Goal: Download file/media

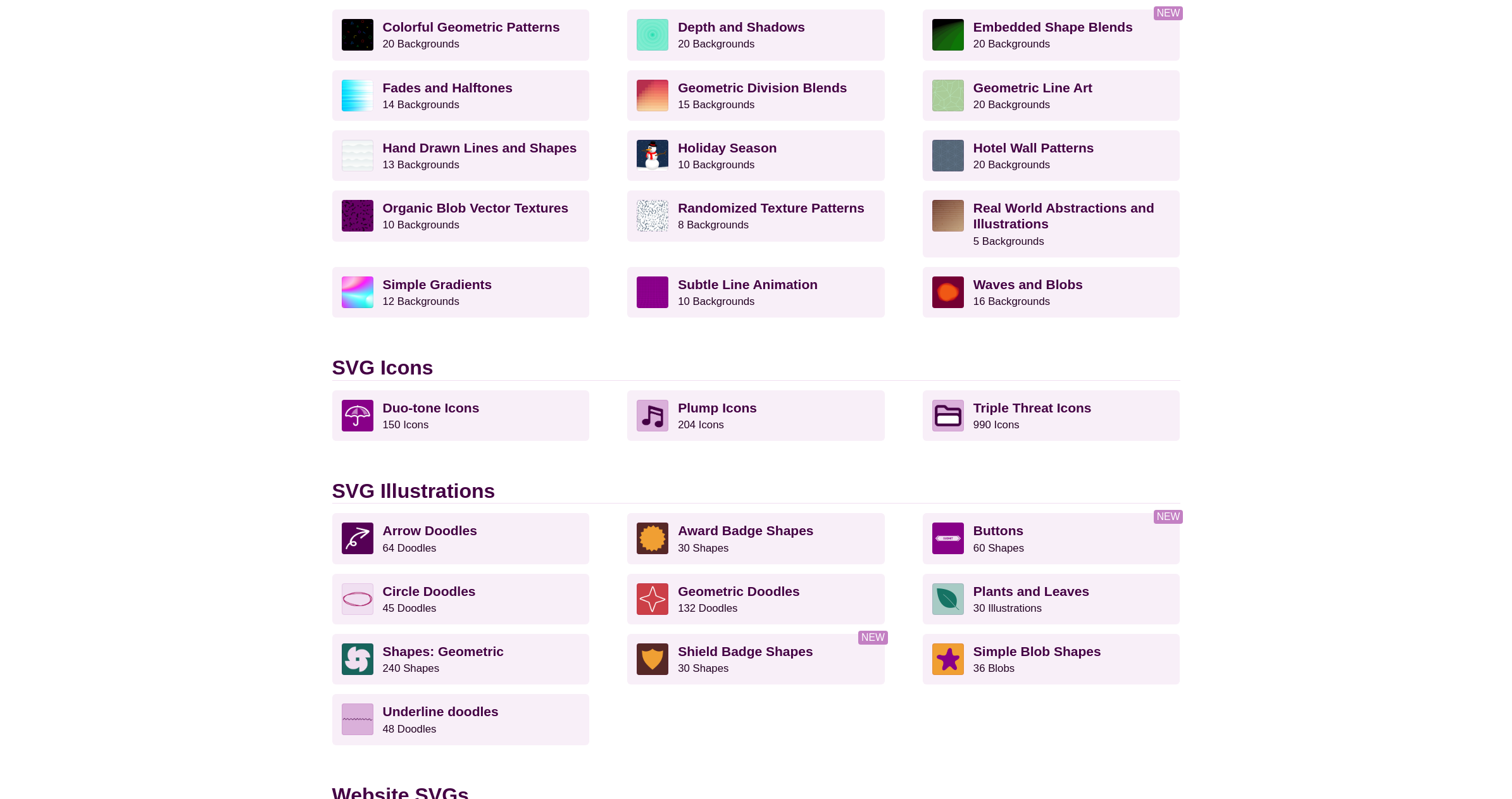
scroll to position [633, 0]
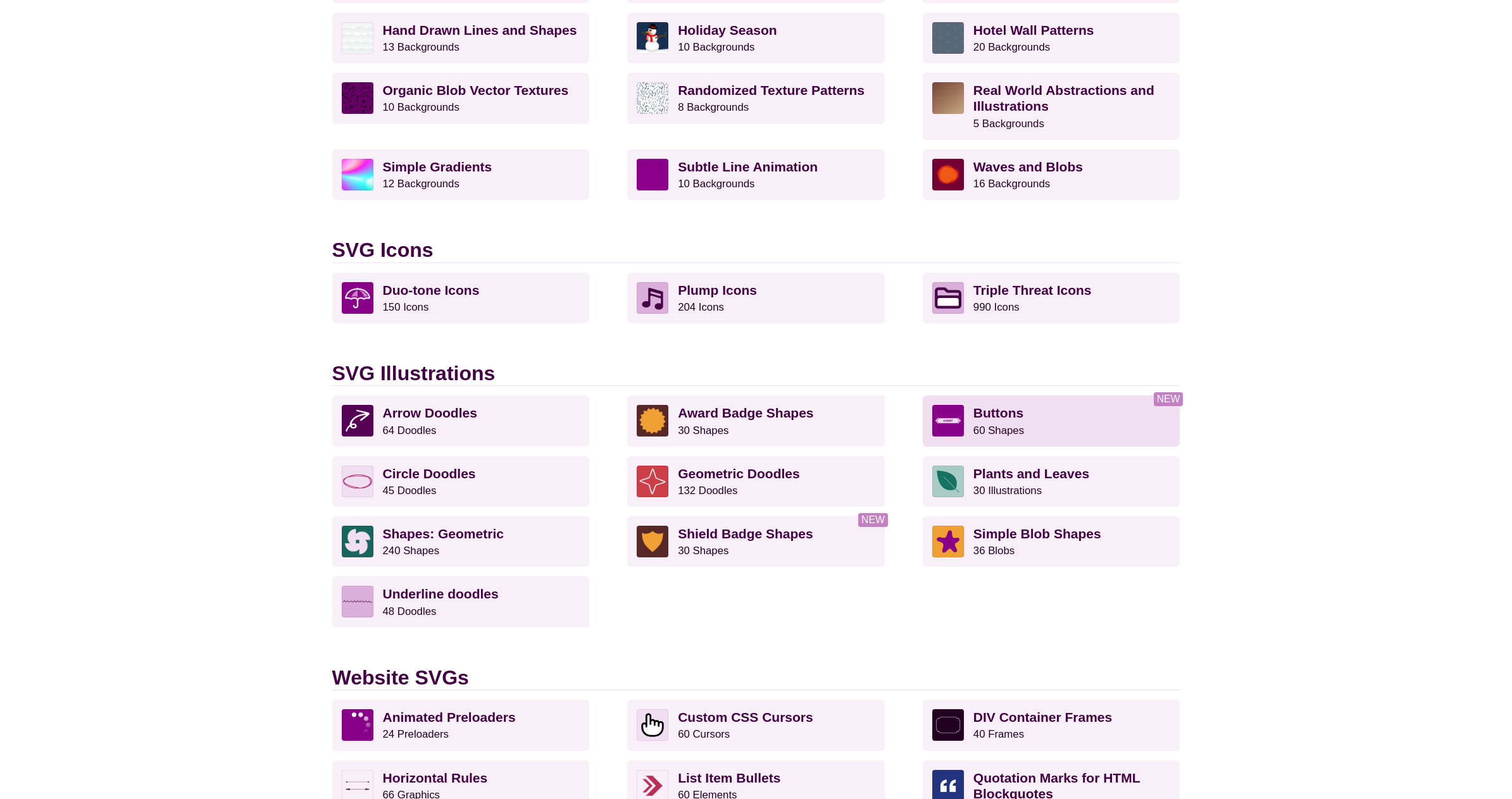
click at [1035, 423] on p "Buttons 60 Shapes" at bounding box center [1072, 421] width 198 height 32
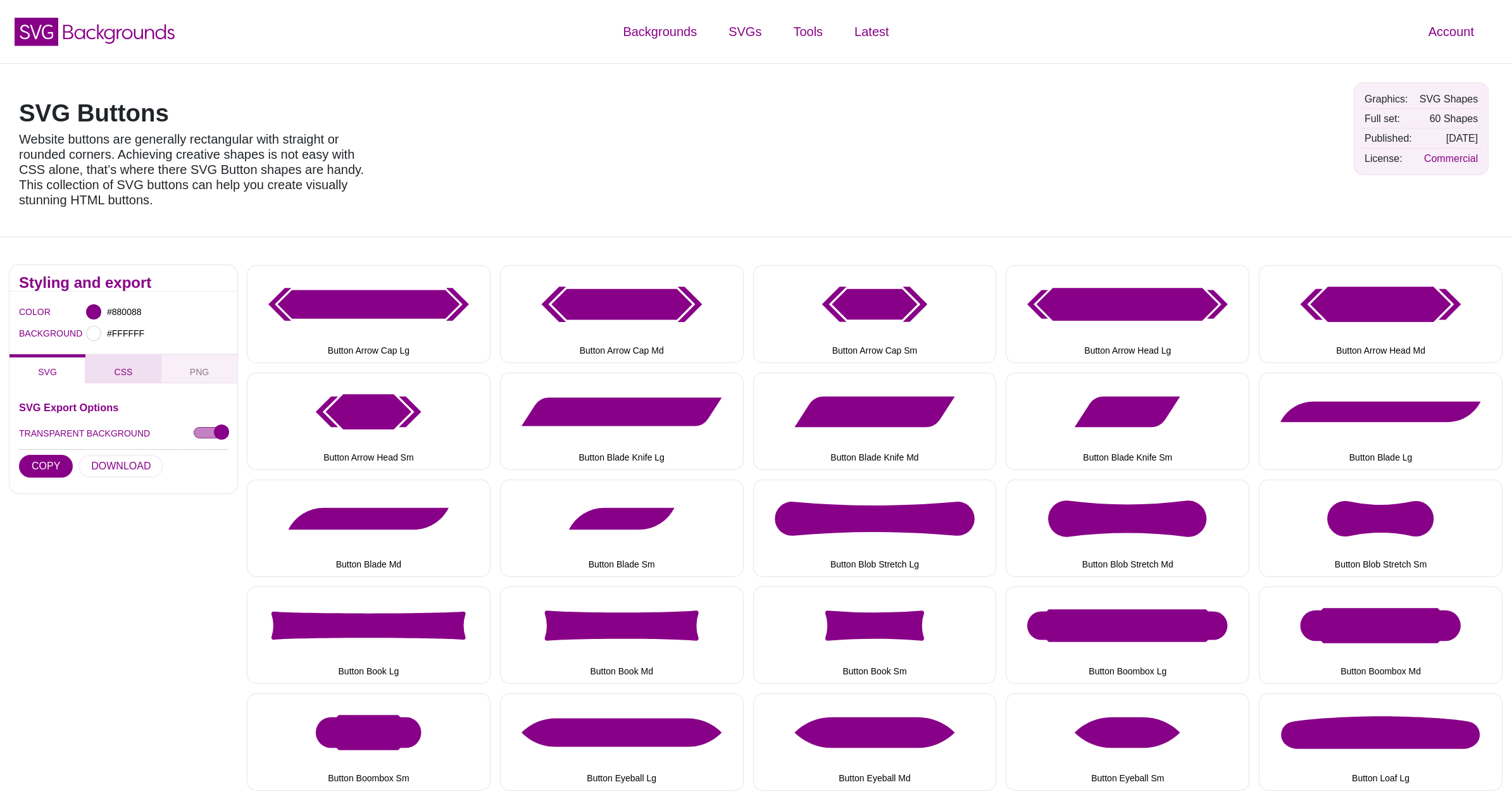
click at [141, 366] on button "CSS" at bounding box center [124, 369] width 76 height 29
click at [189, 371] on button "PNG" at bounding box center [200, 369] width 76 height 29
click at [48, 374] on span "SVG" at bounding box center [48, 372] width 29 height 14
click at [95, 373] on button "CSS" at bounding box center [124, 369] width 76 height 29
click at [185, 377] on button "PNG" at bounding box center [200, 369] width 76 height 29
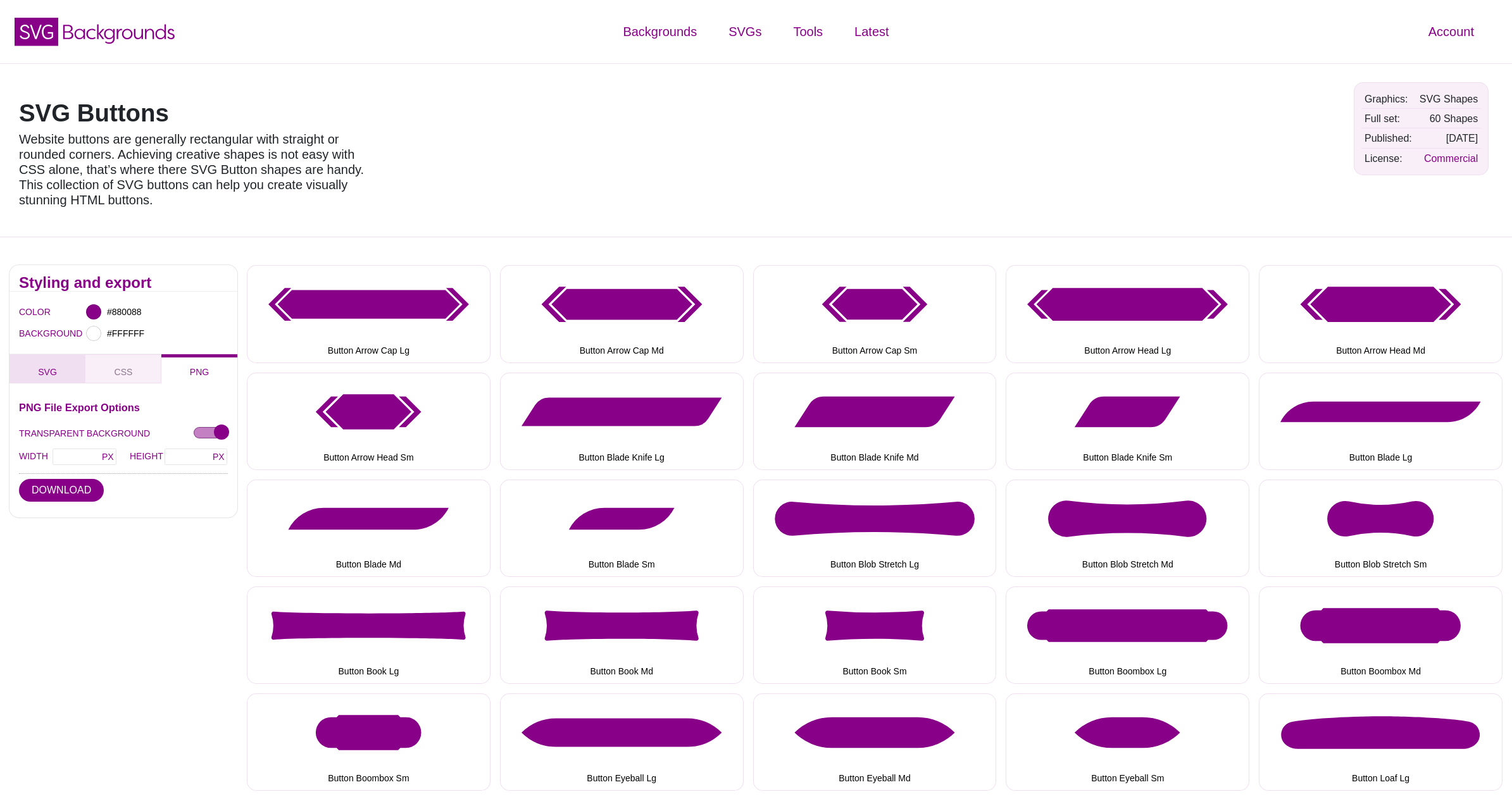
click at [53, 371] on span "SVG" at bounding box center [48, 372] width 29 height 14
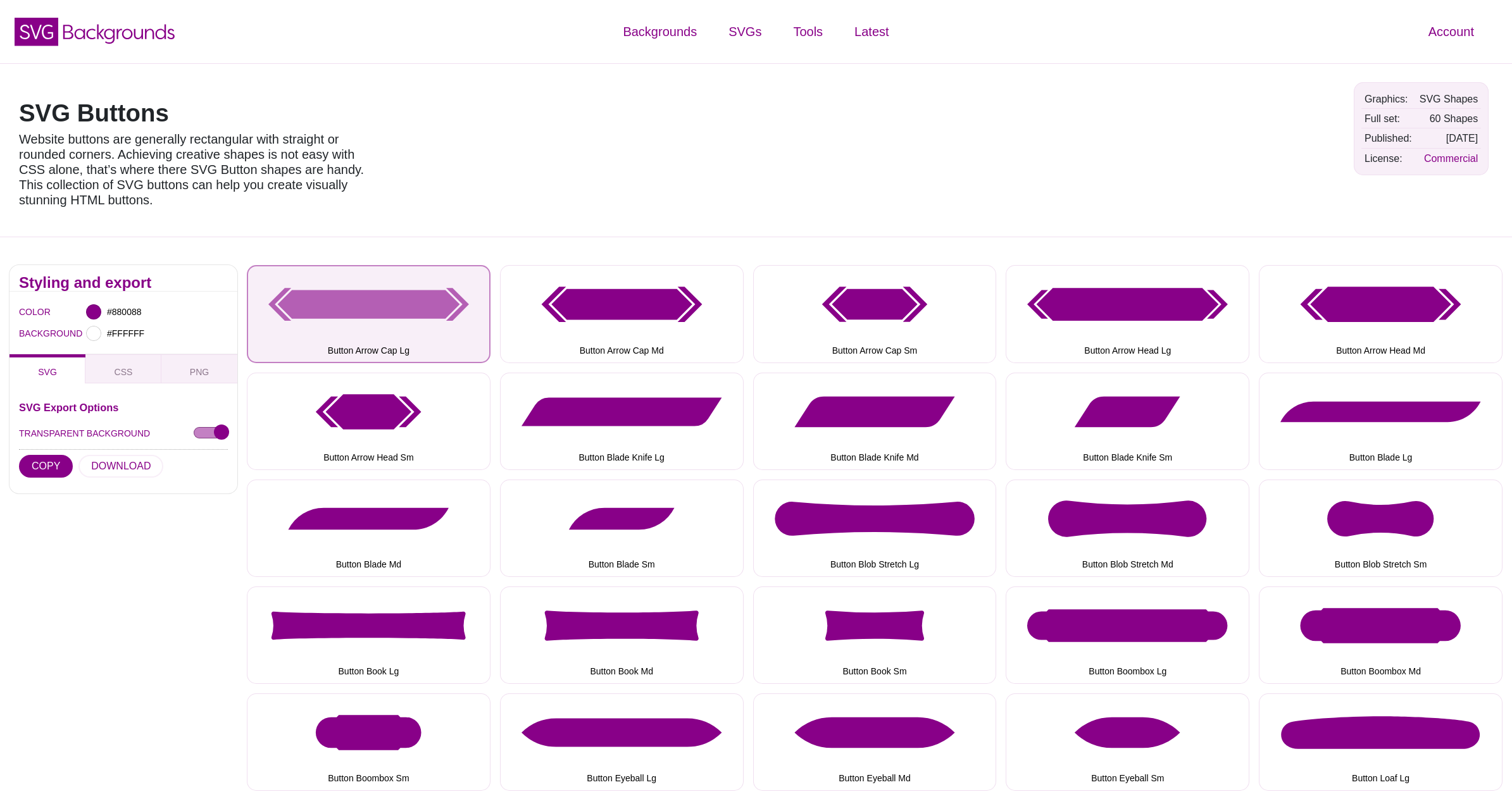
click at [324, 303] on button "Button Arrow Cap Lg" at bounding box center [368, 314] width 243 height 98
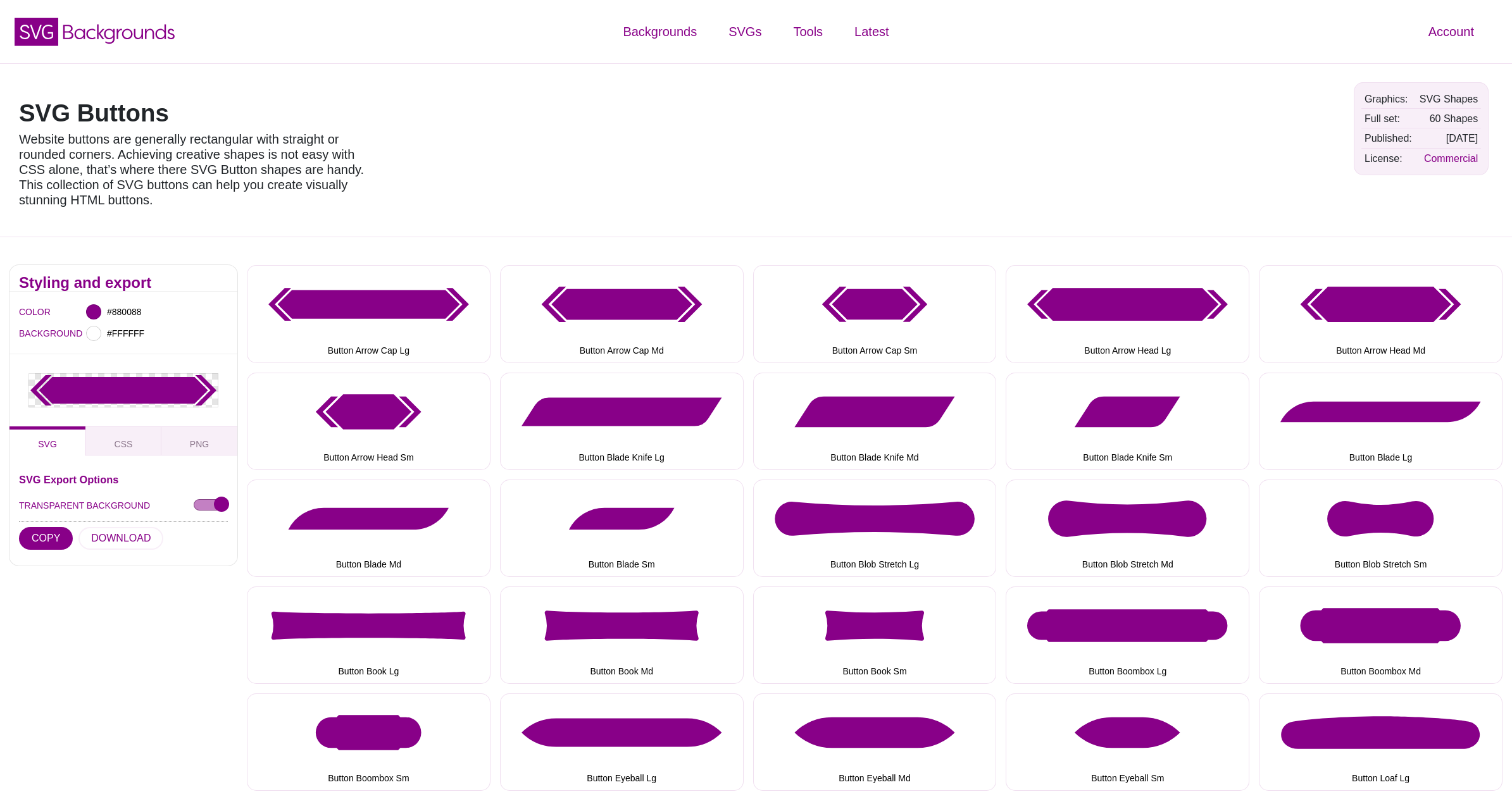
click at [99, 390] on icon at bounding box center [124, 390] width 186 height 30
click at [120, 445] on span "CSS" at bounding box center [124, 444] width 29 height 14
click at [170, 445] on button "PNG" at bounding box center [200, 441] width 76 height 29
click at [65, 449] on button "SVG" at bounding box center [48, 441] width 76 height 29
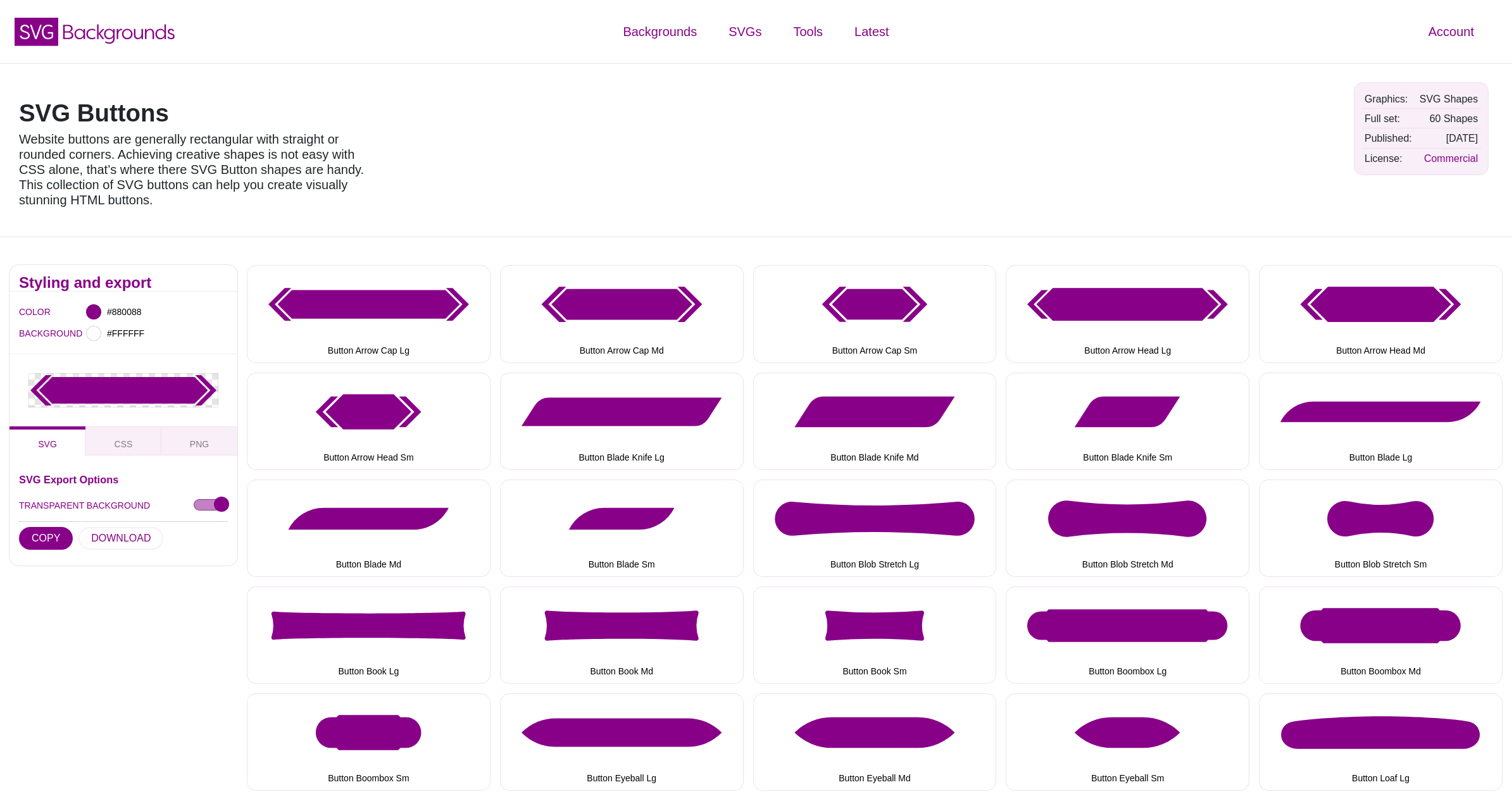
click at [380, 171] on div "SVG Buttons Website buttons are generally rectangular with straight or rounded …" at bounding box center [199, 150] width 380 height 155
